Goal: Find specific page/section: Find specific page/section

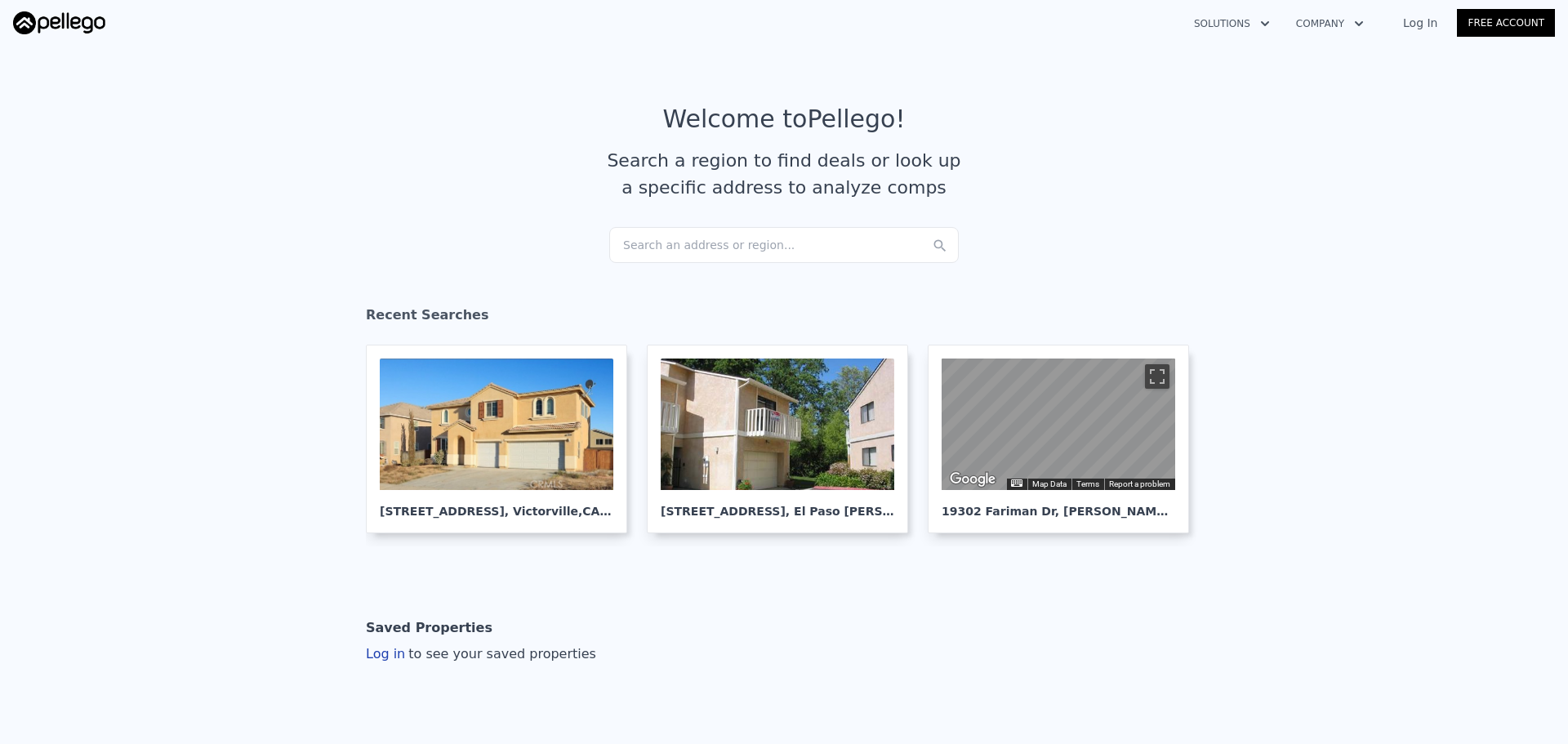
click at [817, 237] on div "Search an address or region..." at bounding box center [784, 244] width 349 height 36
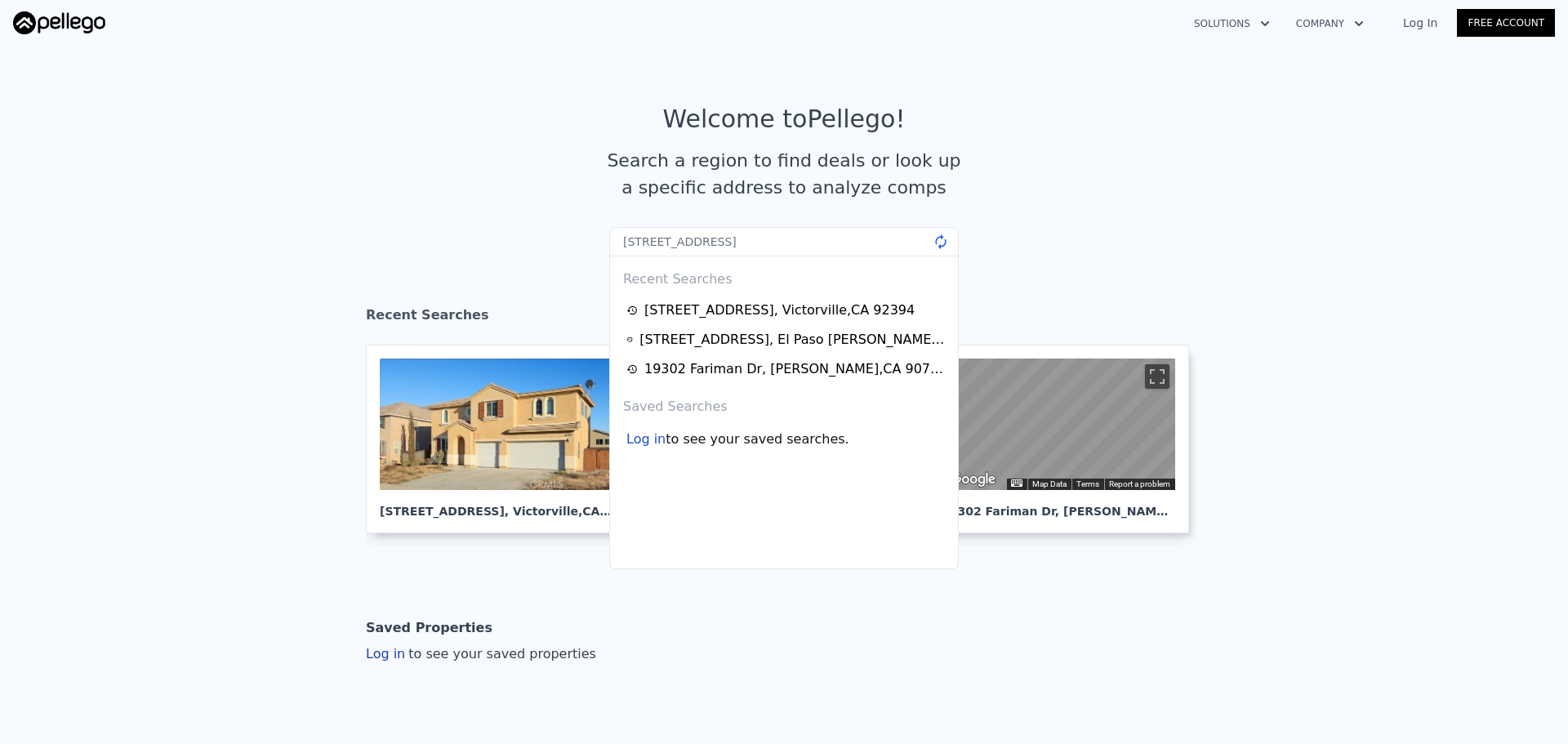
type input "[STREET_ADDRESS]"
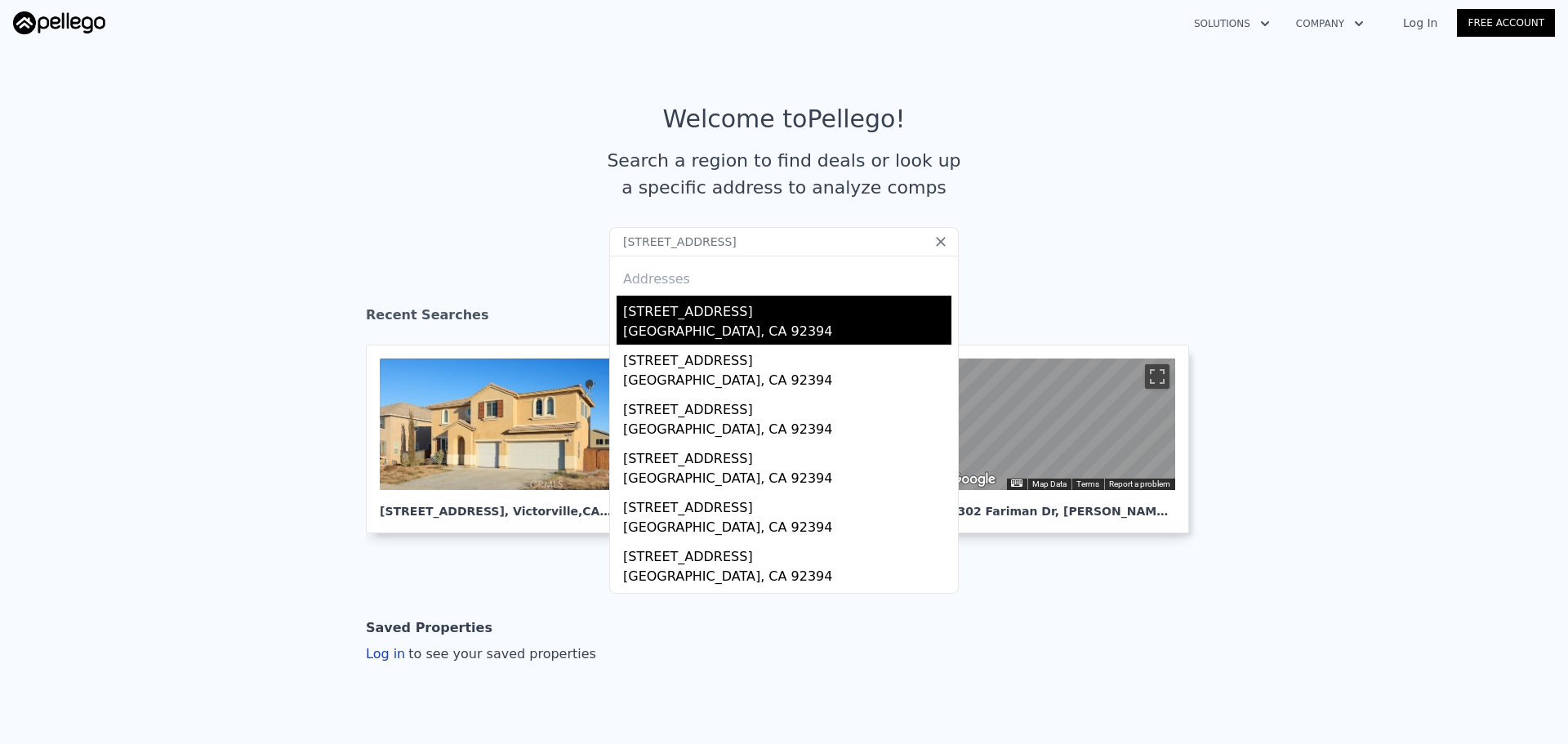
click at [712, 318] on div "[STREET_ADDRESS]" at bounding box center [787, 309] width 328 height 26
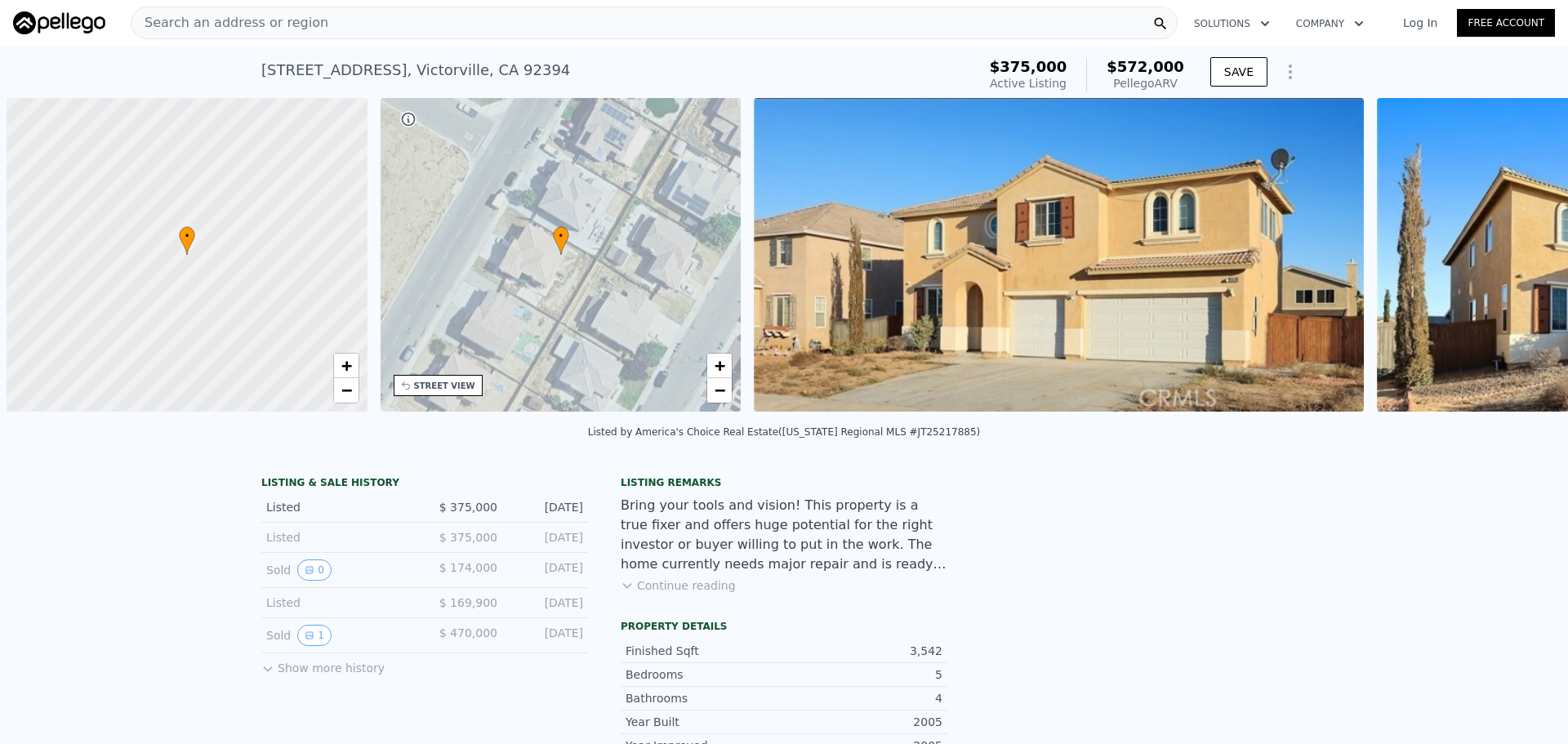
scroll to position [0, 6]
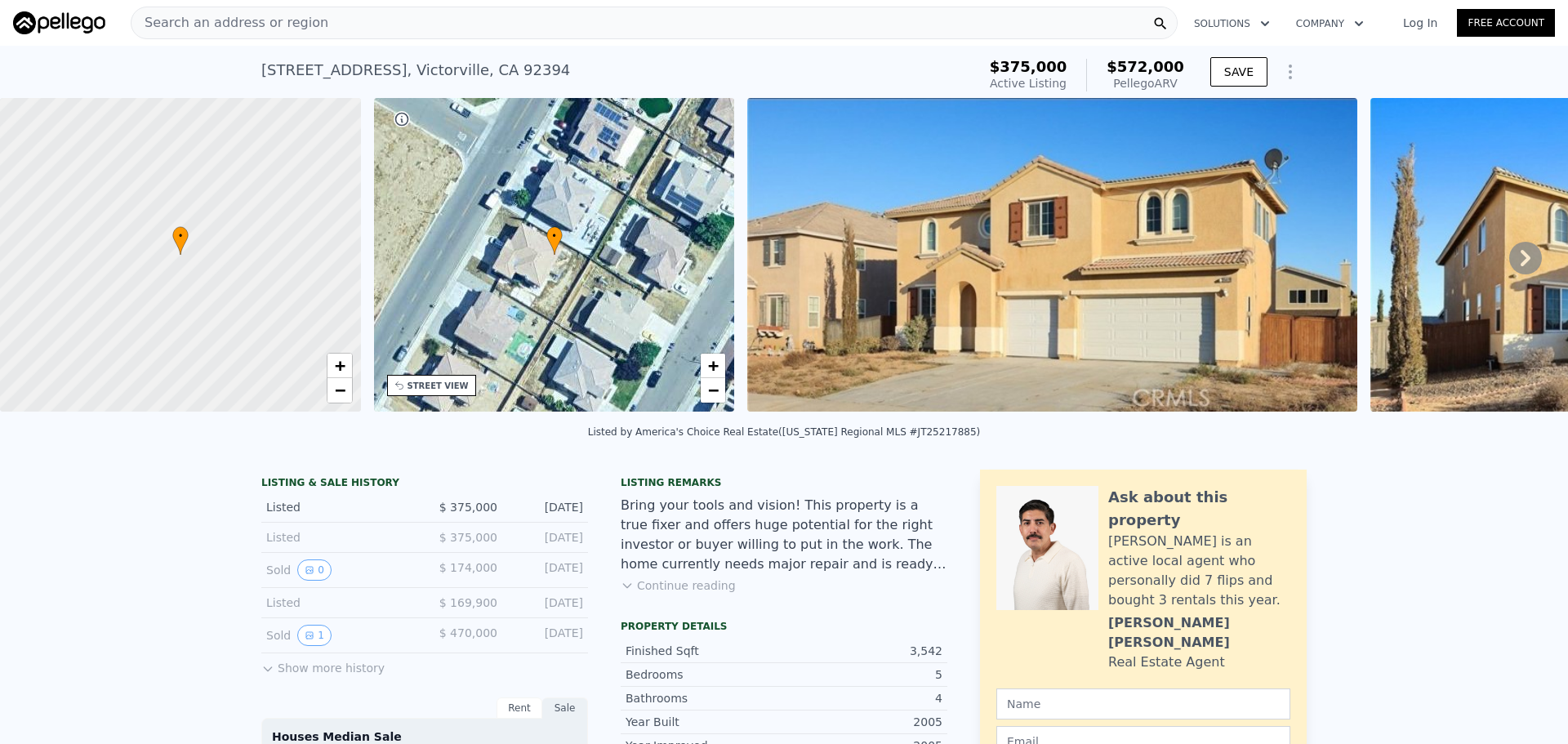
click at [552, 8] on div "Search an address or region" at bounding box center [654, 22] width 1047 height 32
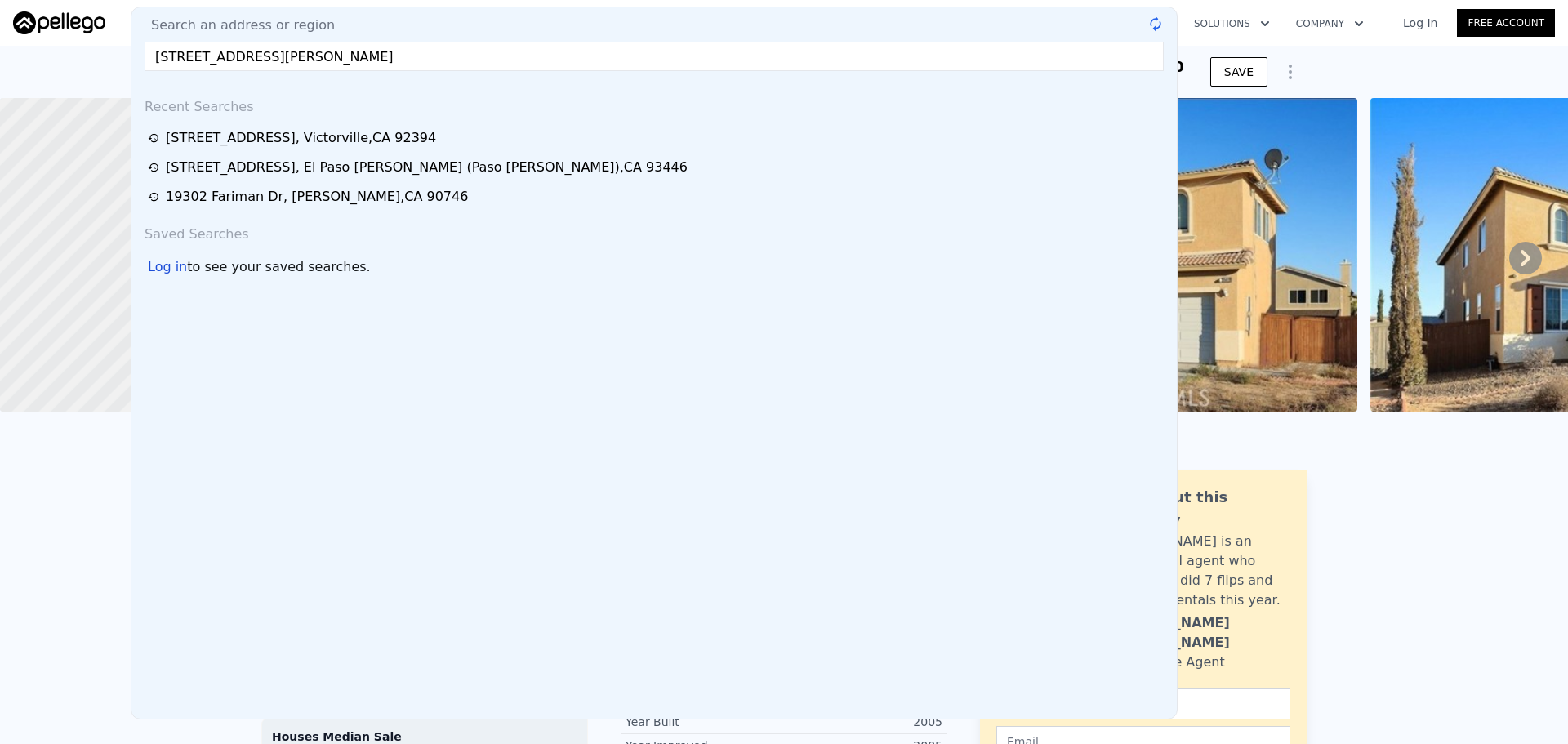
type input "[STREET_ADDRESS][PERSON_NAME]"
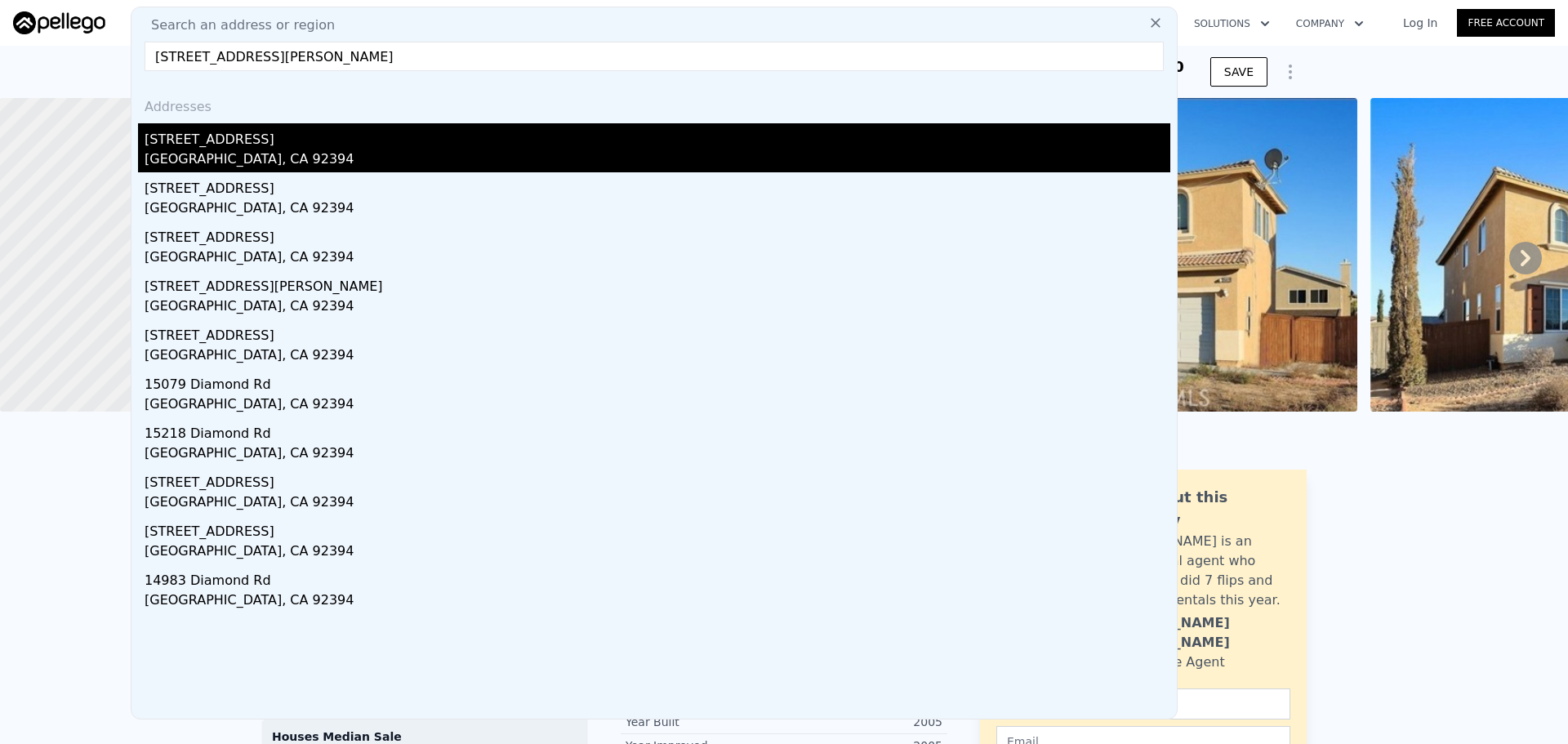
click at [187, 135] on div "[STREET_ADDRESS]" at bounding box center [657, 137] width 1026 height 26
